Goal: Find specific page/section: Find specific page/section

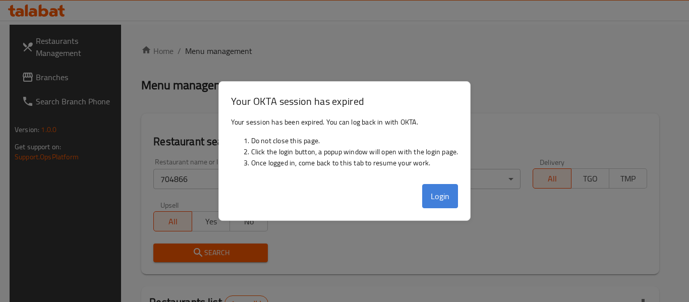
click at [441, 200] on button "Login" at bounding box center [440, 196] width 36 height 24
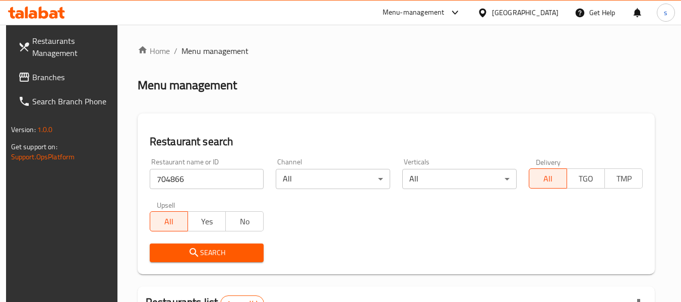
drag, startPoint x: 540, startPoint y: 11, endPoint x: 528, endPoint y: 11, distance: 11.1
click at [492, 11] on div at bounding box center [485, 12] width 15 height 11
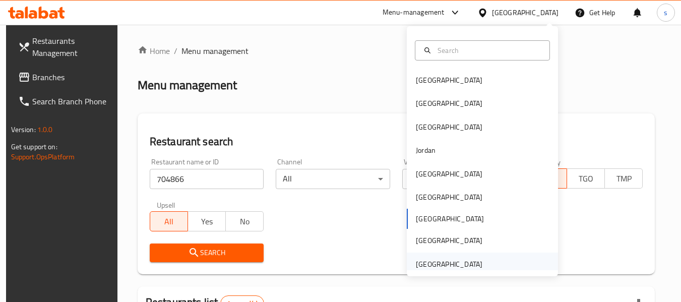
click at [450, 265] on div "[GEOGRAPHIC_DATA]" at bounding box center [449, 264] width 67 height 11
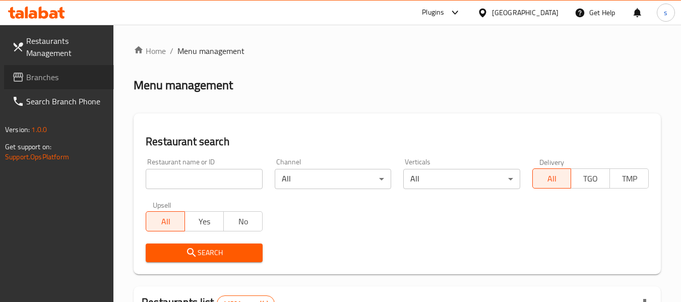
click at [51, 78] on span "Branches" at bounding box center [66, 77] width 80 height 12
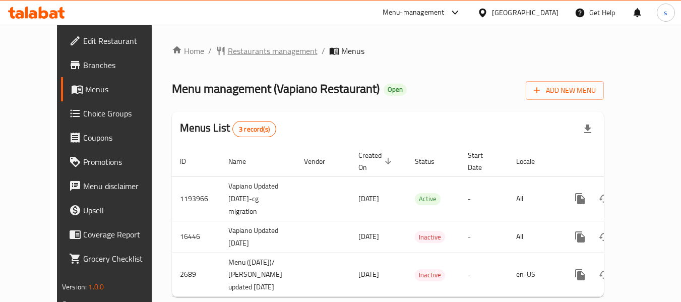
click at [228, 53] on span "Restaurants management" at bounding box center [273, 51] width 90 height 12
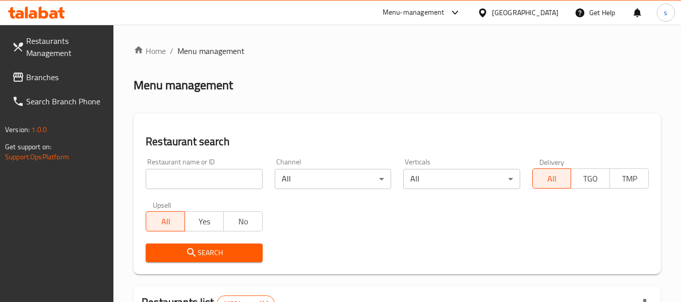
click at [206, 186] on input "search" at bounding box center [204, 179] width 116 height 20
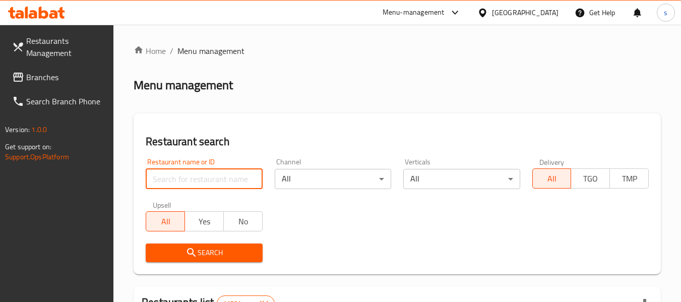
paste input "1804"
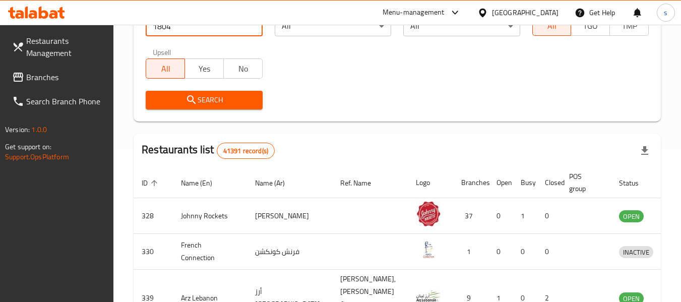
scroll to position [101, 0]
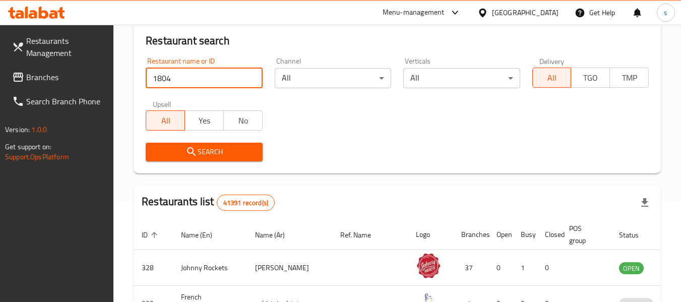
type input "1804"
click button "Search" at bounding box center [204, 152] width 116 height 19
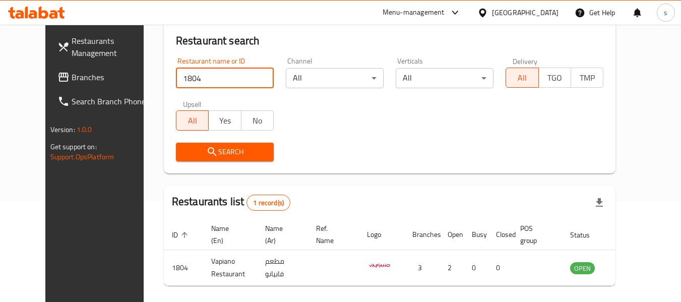
scroll to position [139, 0]
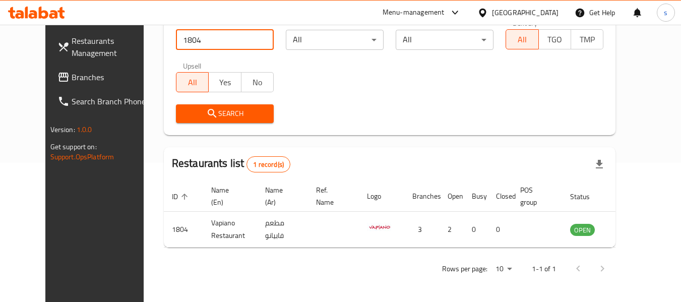
click at [72, 83] on span "Branches" at bounding box center [112, 77] width 80 height 12
